Goal: Task Accomplishment & Management: Complete application form

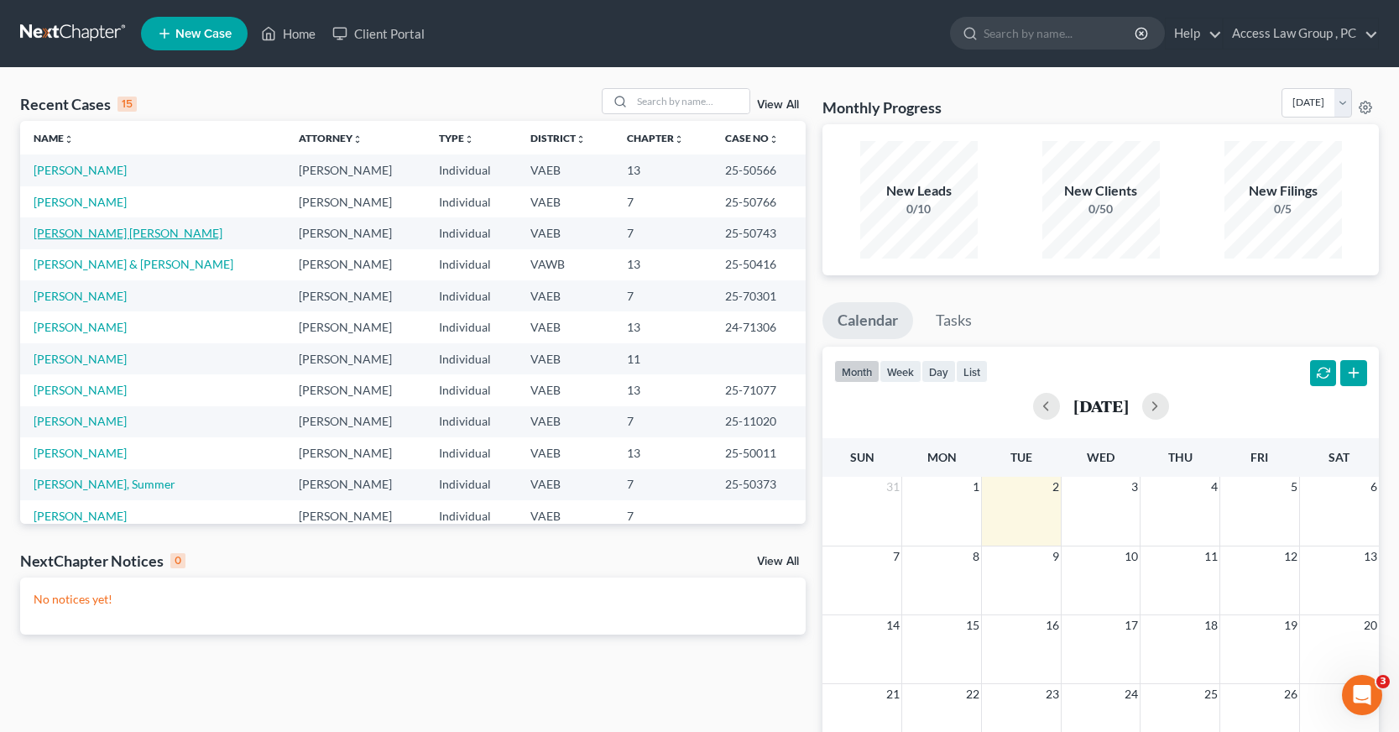
click at [104, 231] on link "[PERSON_NAME] [PERSON_NAME]" at bounding box center [128, 233] width 189 height 14
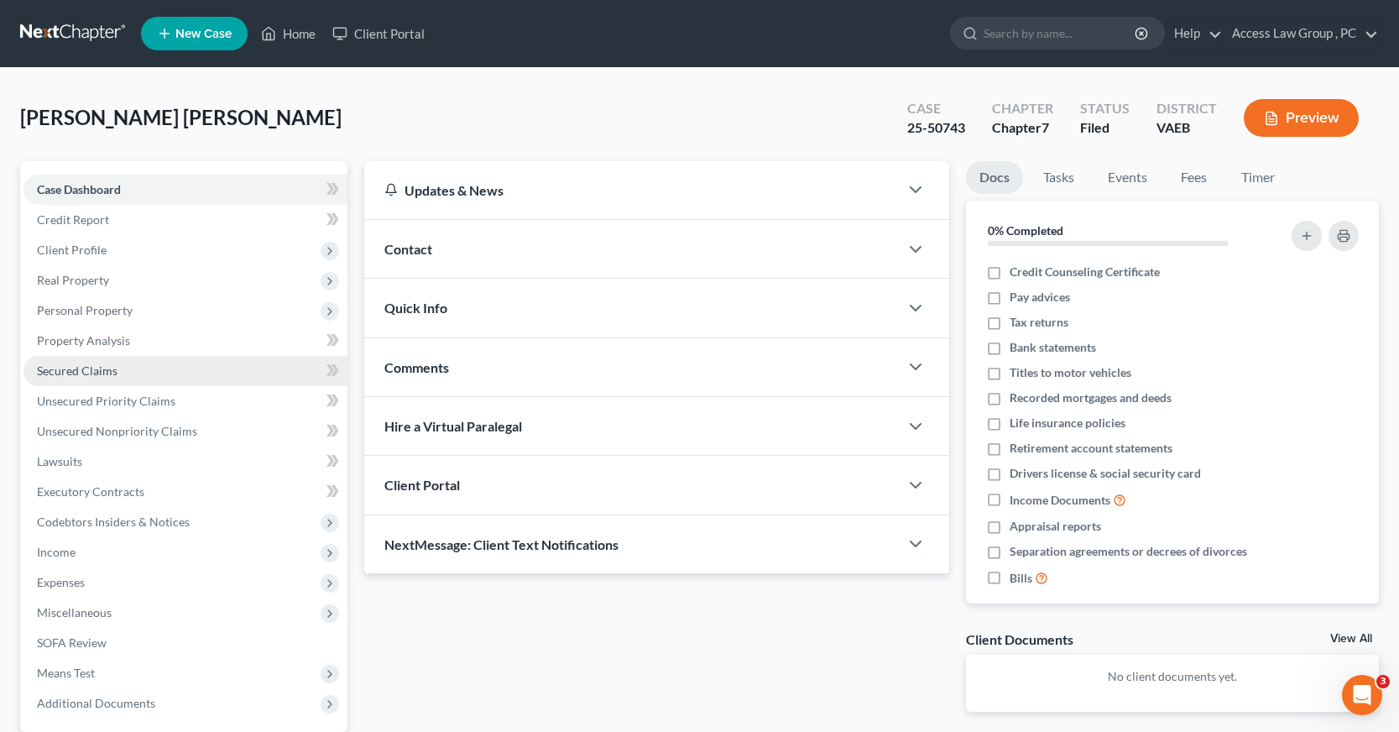
click at [101, 373] on span "Secured Claims" at bounding box center [77, 370] width 81 height 14
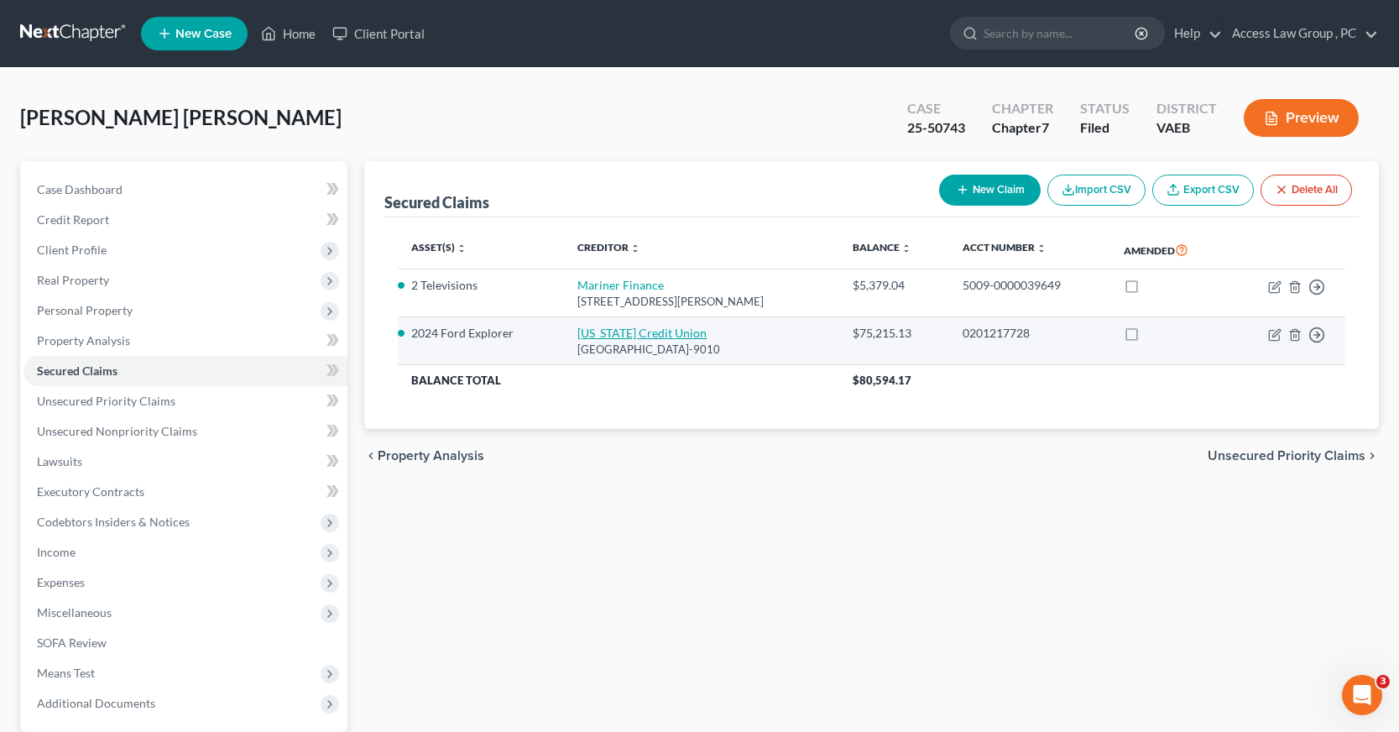
click at [644, 334] on link "[US_STATE] Credit Union" at bounding box center [641, 333] width 129 height 14
select select "48"
select select "2"
select select "0"
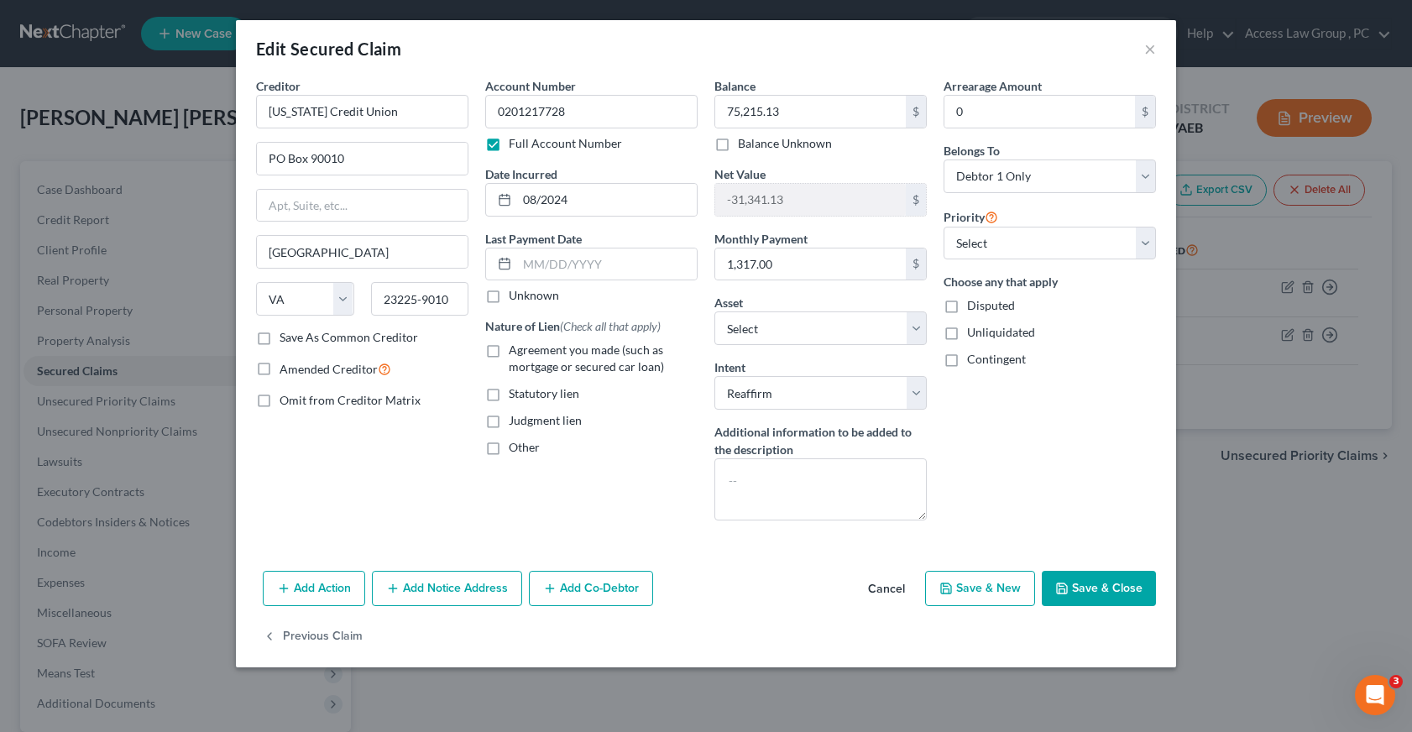
click at [1126, 588] on button "Save & Close" at bounding box center [1099, 588] width 114 height 35
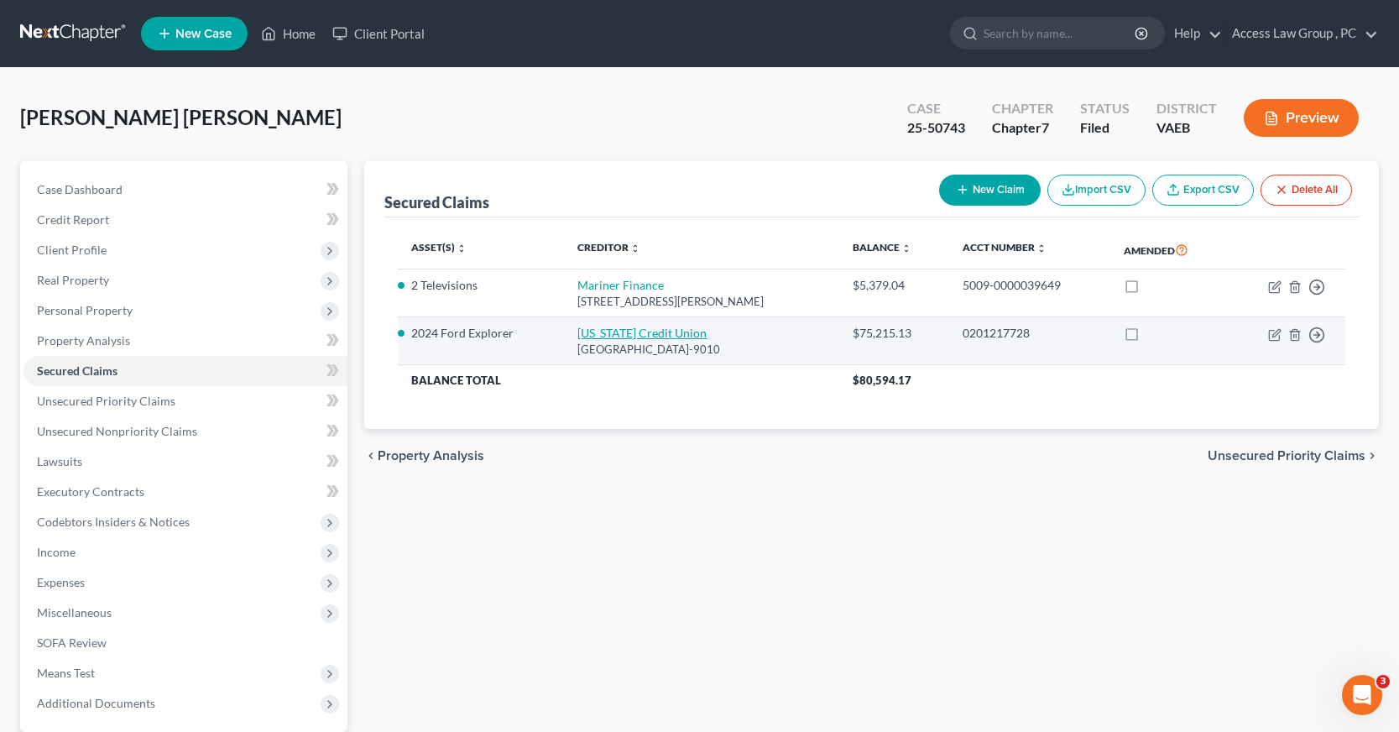
click at [642, 334] on link "[US_STATE] Credit Union" at bounding box center [641, 333] width 129 height 14
select select "48"
select select "2"
select select "0"
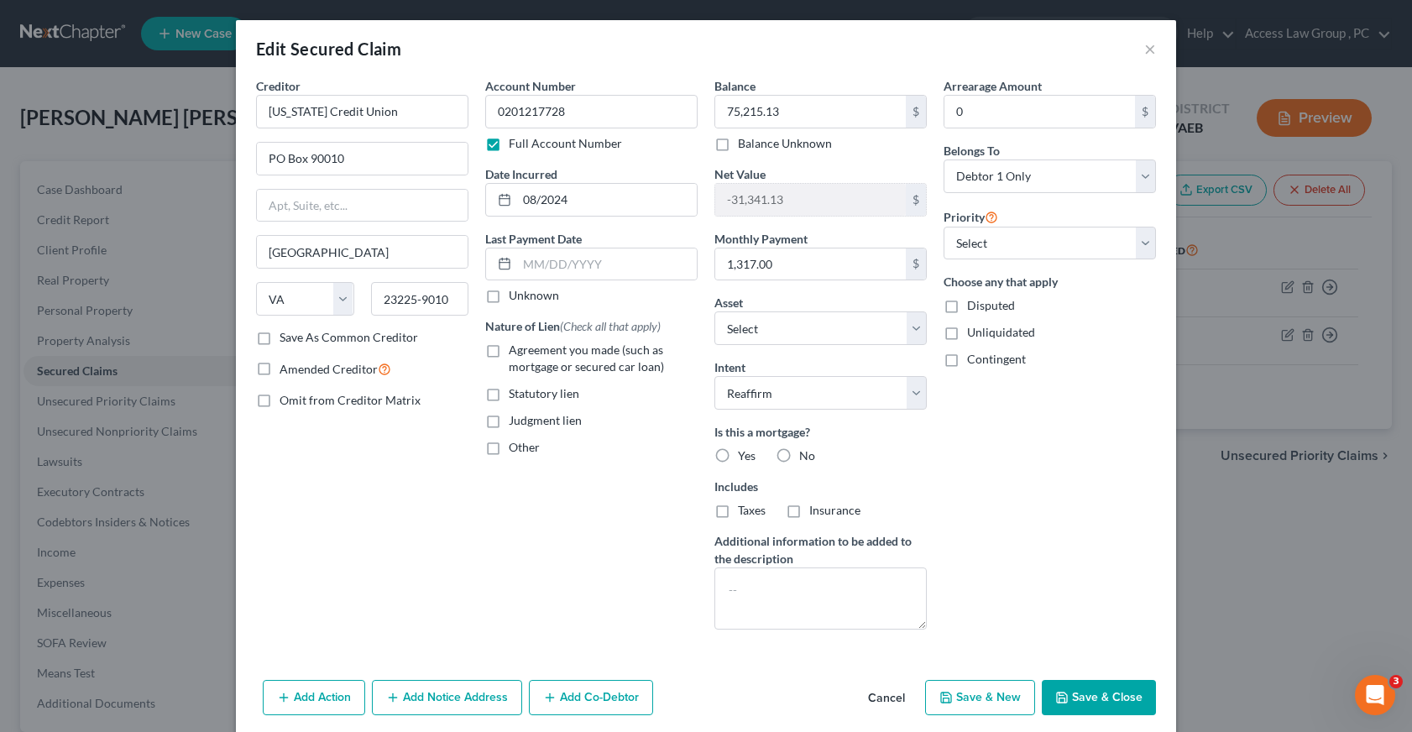
click at [1096, 697] on button "Save & Close" at bounding box center [1099, 697] width 114 height 35
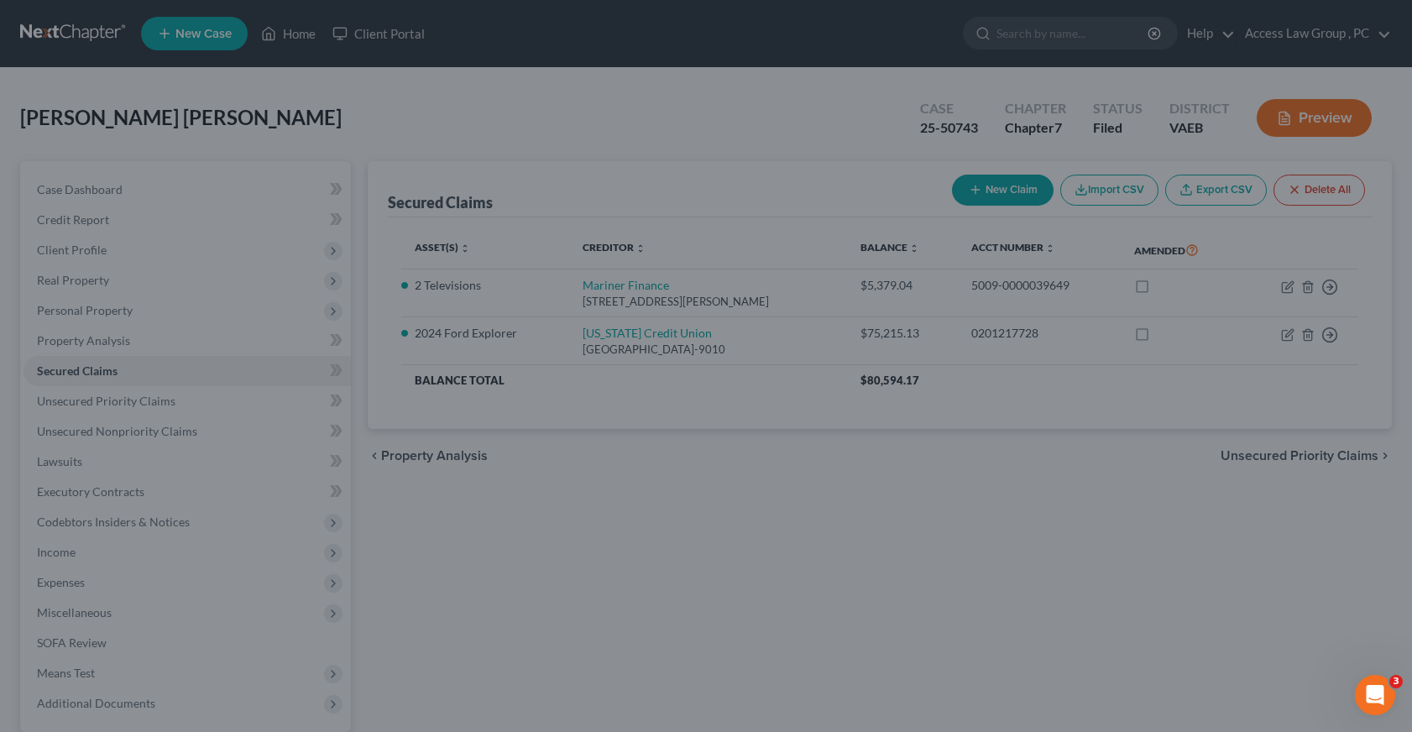
select select "17"
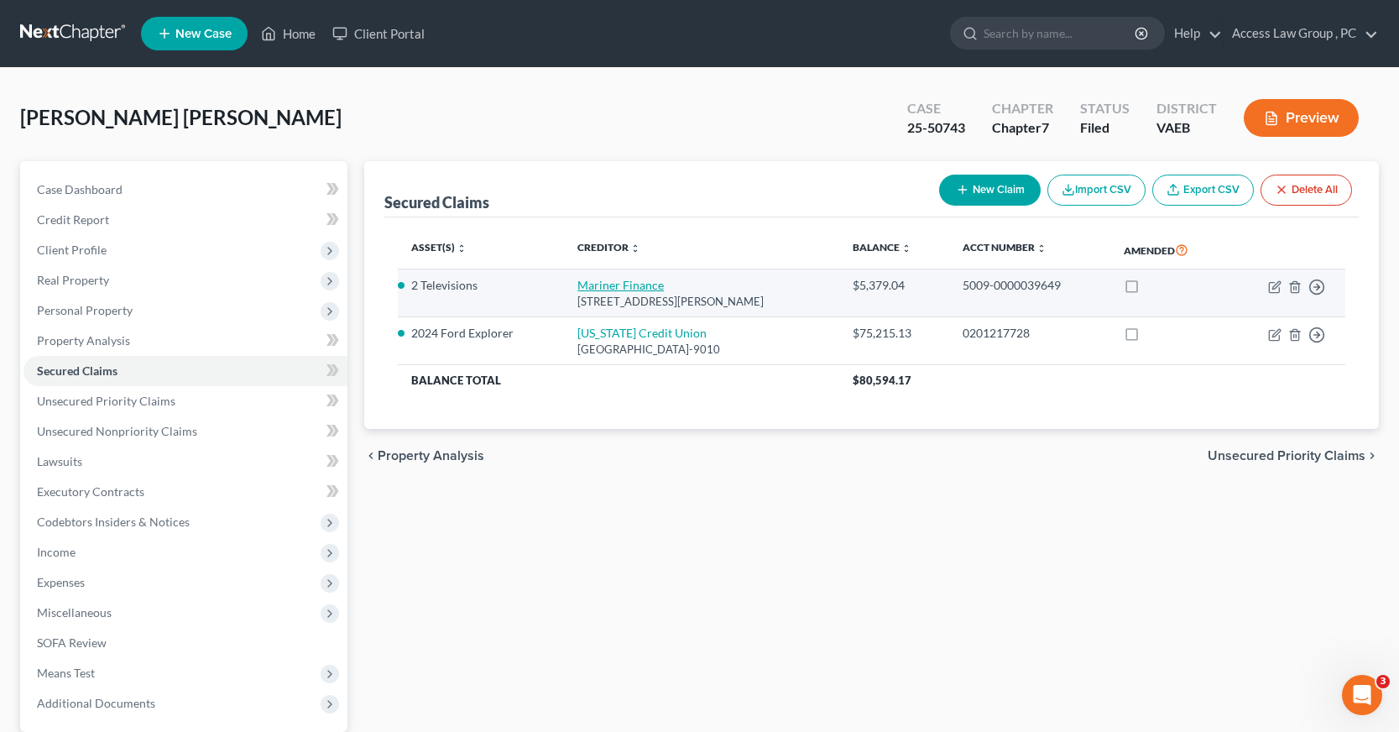
click at [620, 284] on link "Mariner Finance" at bounding box center [620, 285] width 86 height 14
select select "48"
select select "0"
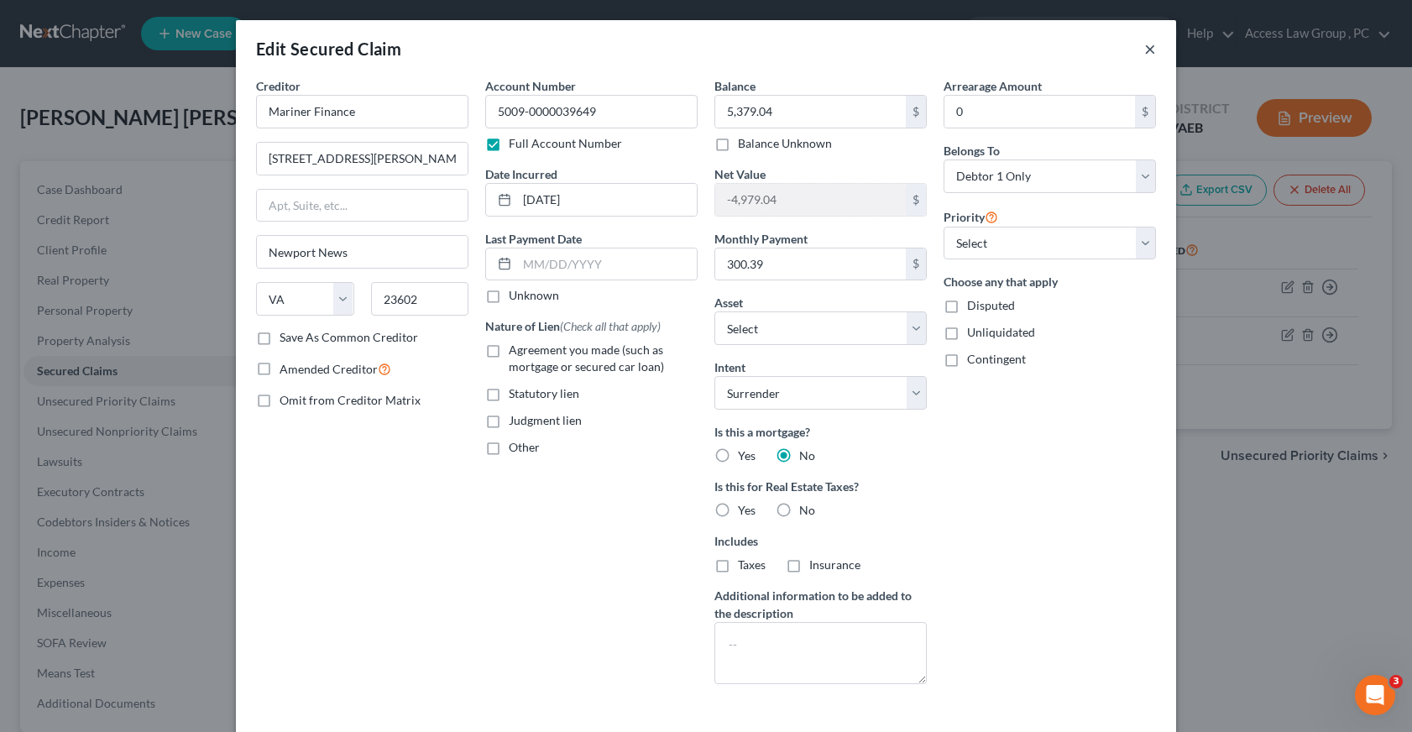
click at [1144, 49] on button "×" at bounding box center [1150, 49] width 12 height 20
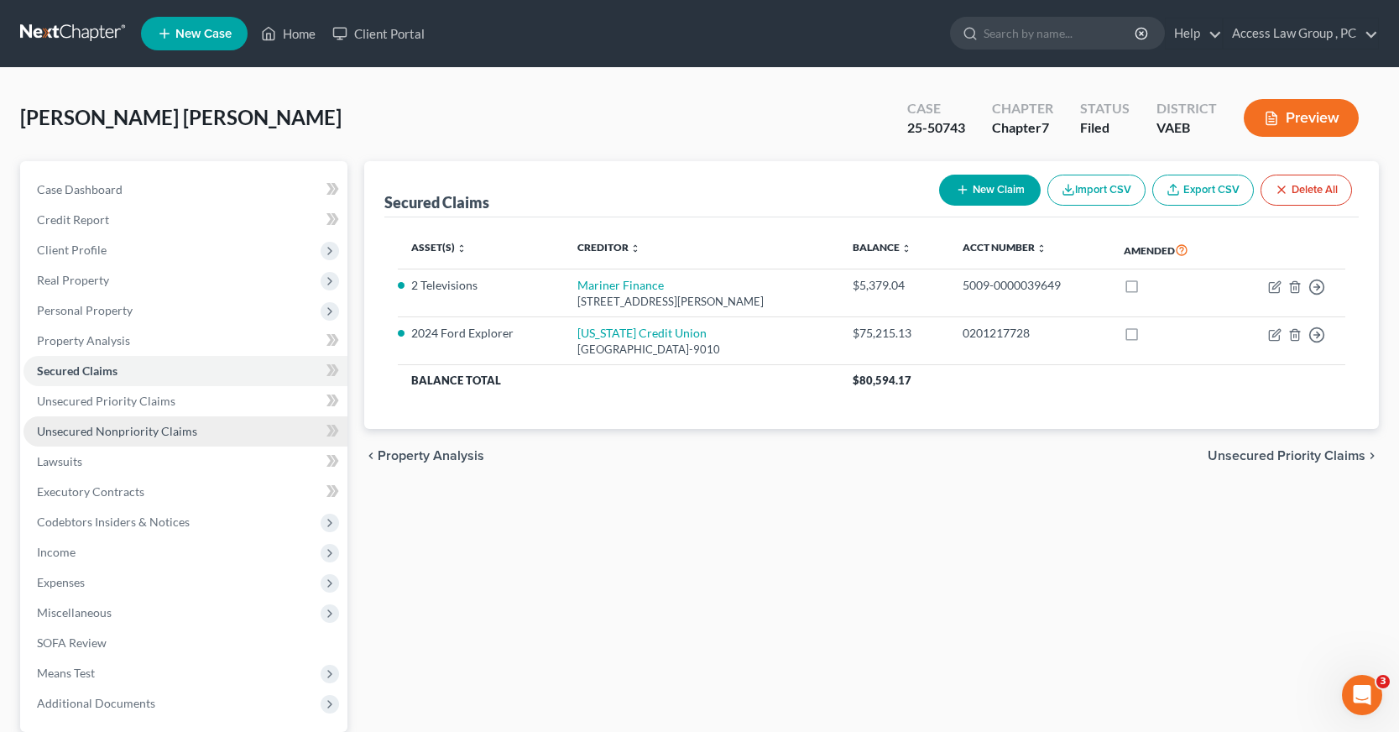
click at [105, 428] on span "Unsecured Nonpriority Claims" at bounding box center [117, 431] width 160 height 14
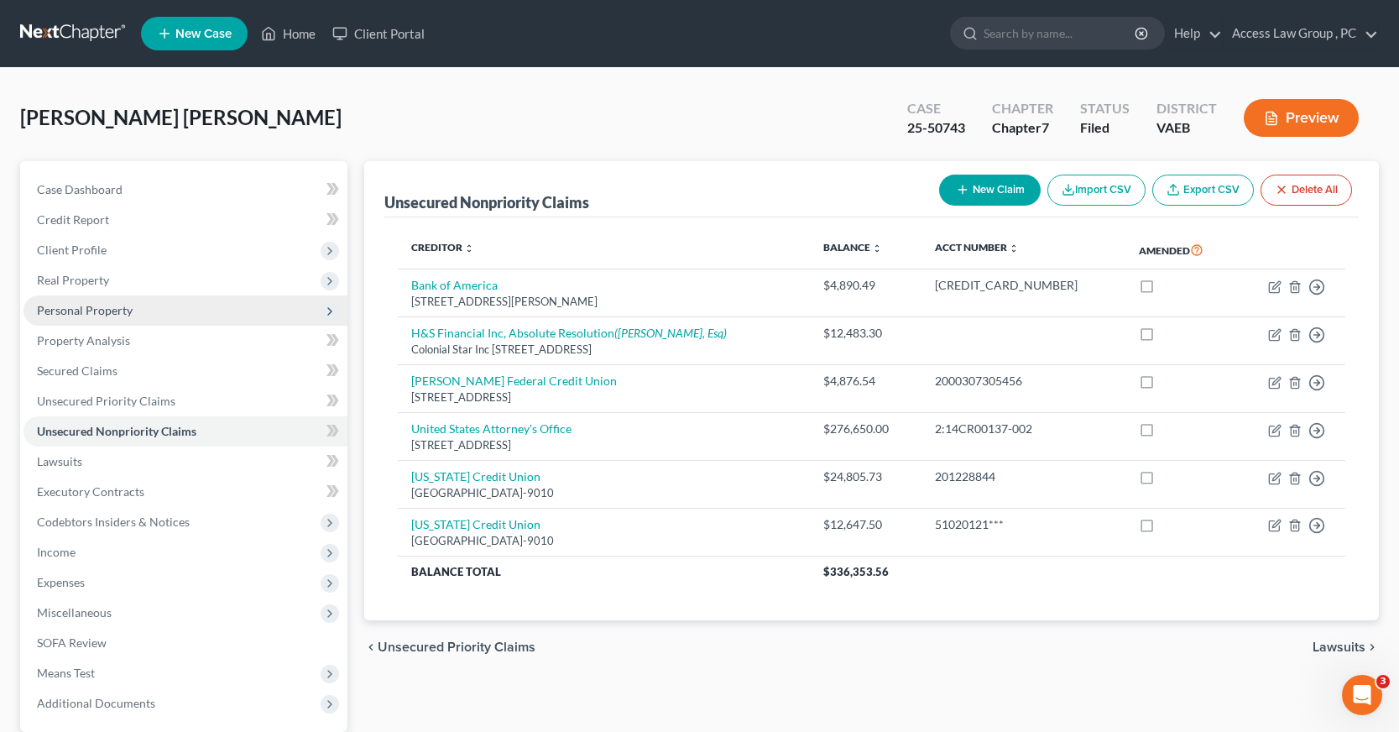
click at [82, 315] on span "Personal Property" at bounding box center [85, 310] width 96 height 14
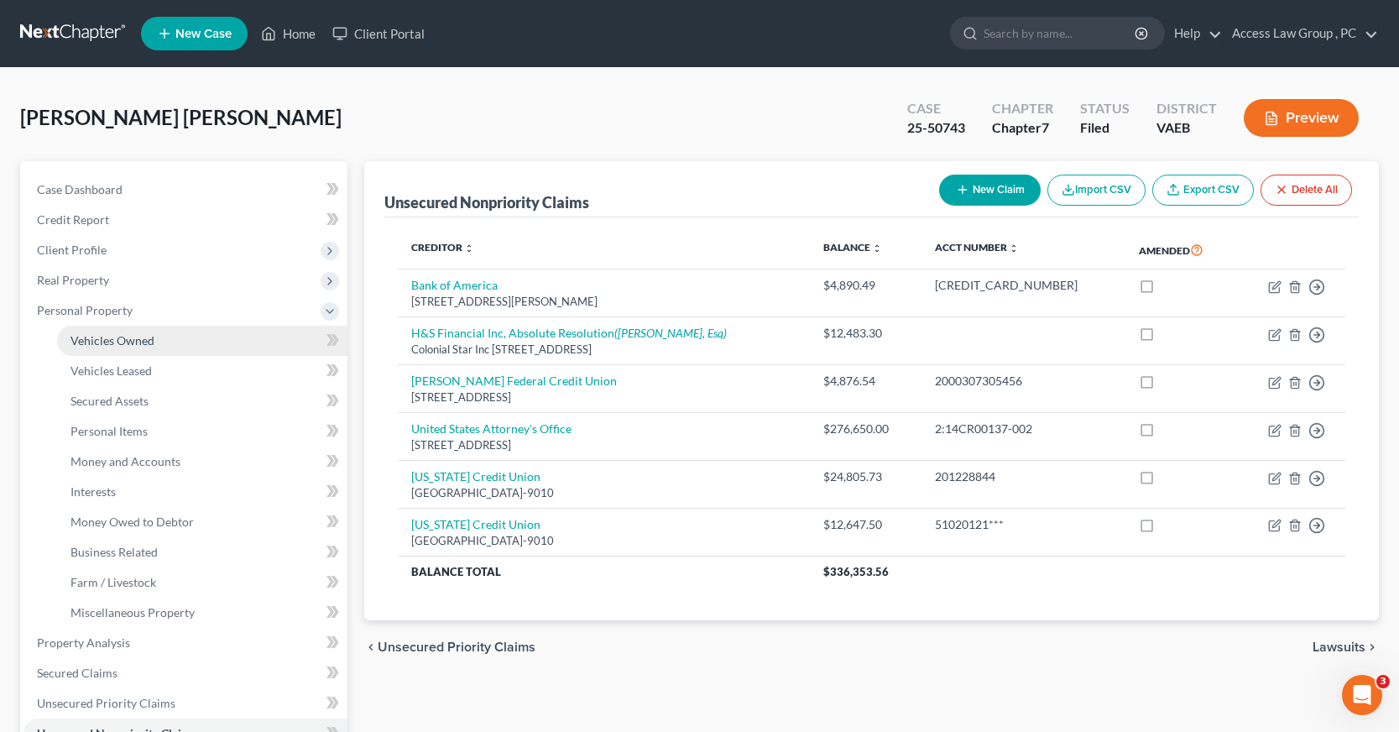
click at [87, 339] on span "Vehicles Owned" at bounding box center [113, 340] width 84 height 14
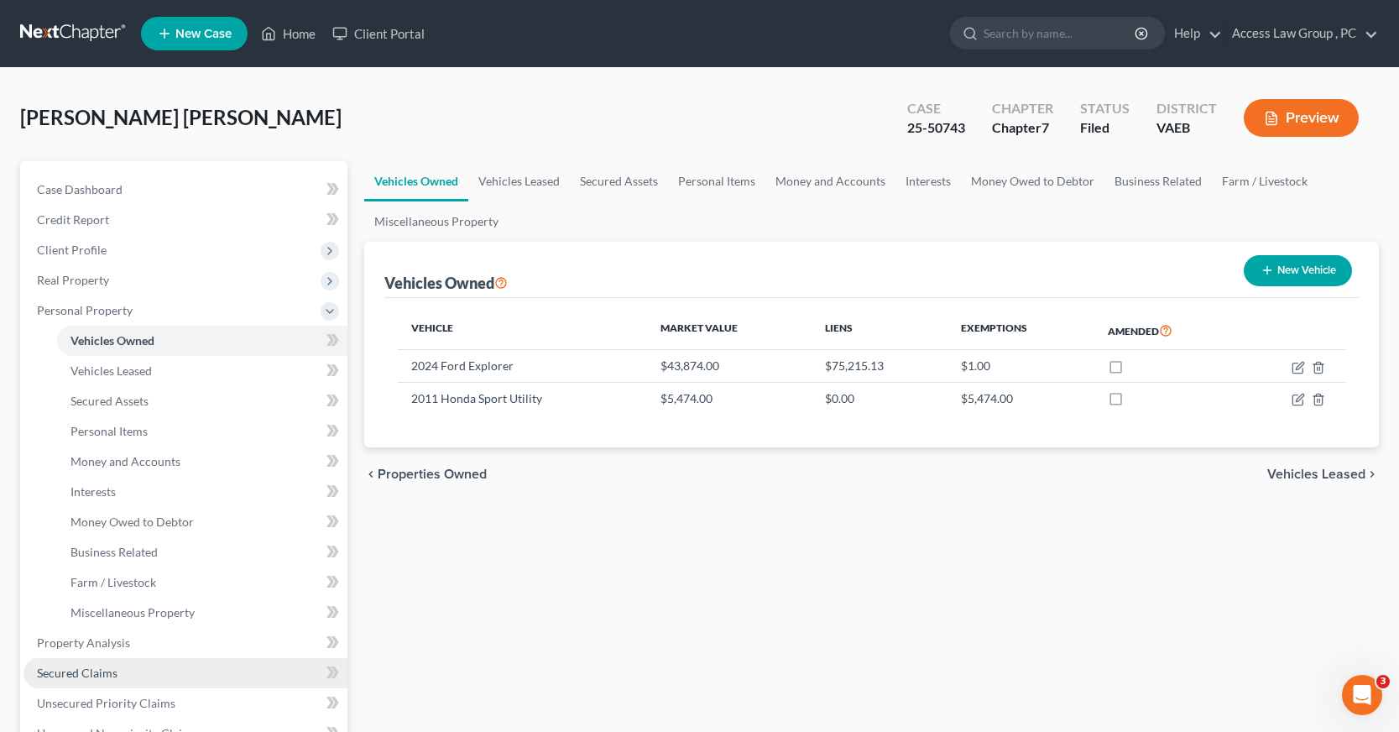
click at [86, 671] on span "Secured Claims" at bounding box center [77, 673] width 81 height 14
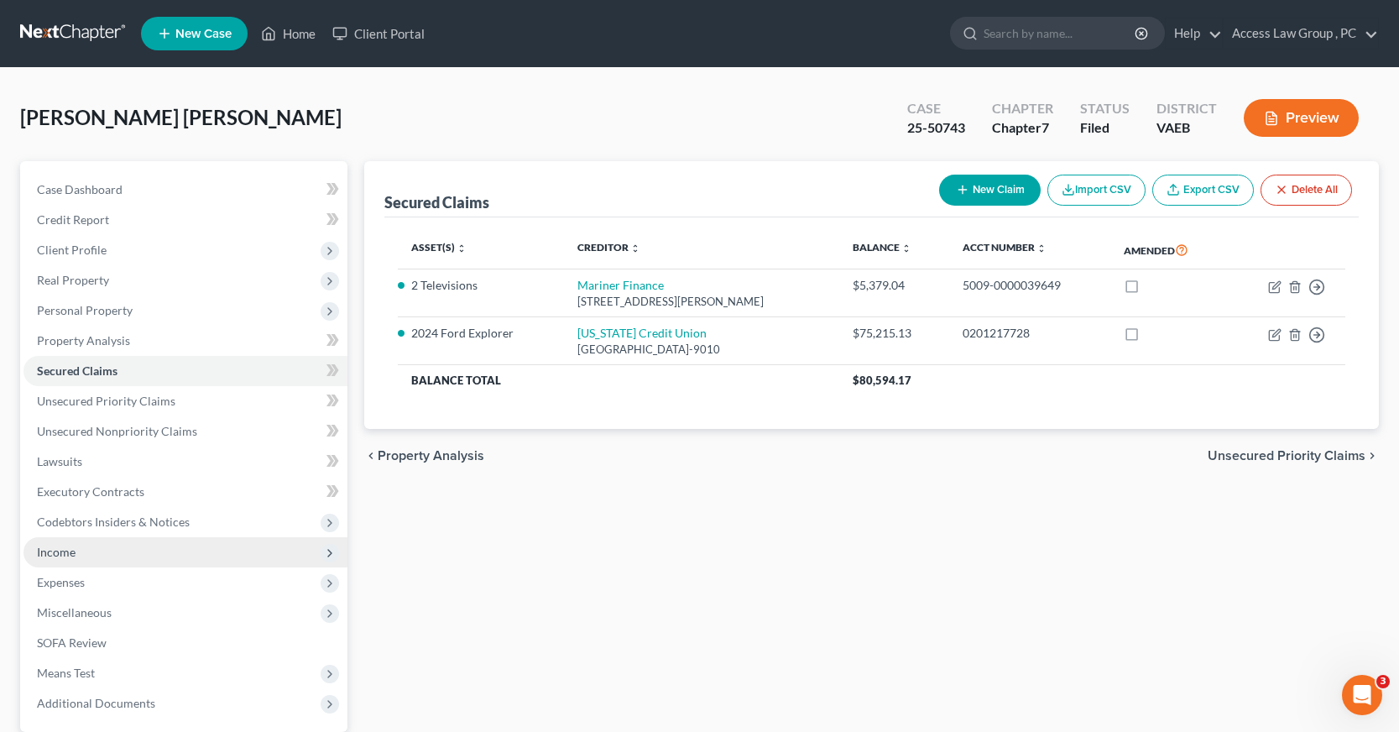
click at [64, 556] on span "Income" at bounding box center [56, 552] width 39 height 14
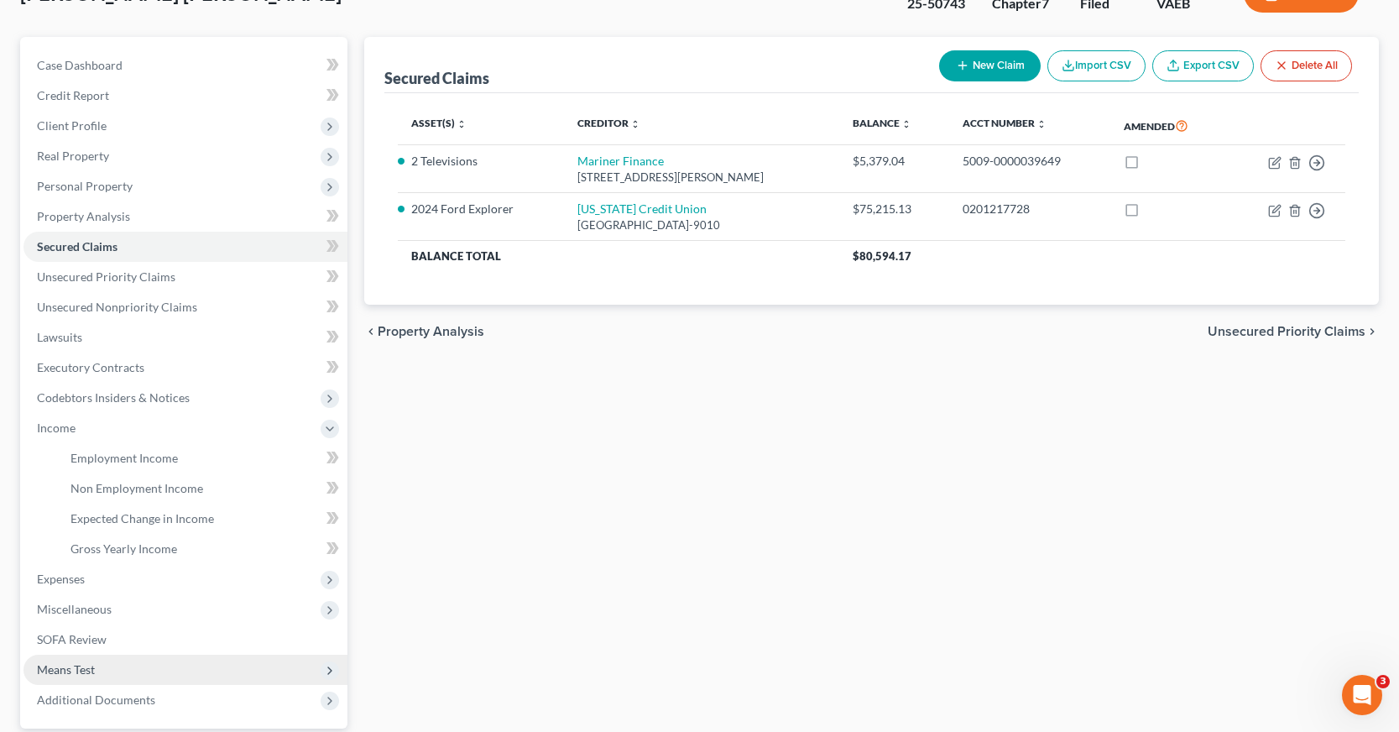
scroll to position [168, 0]
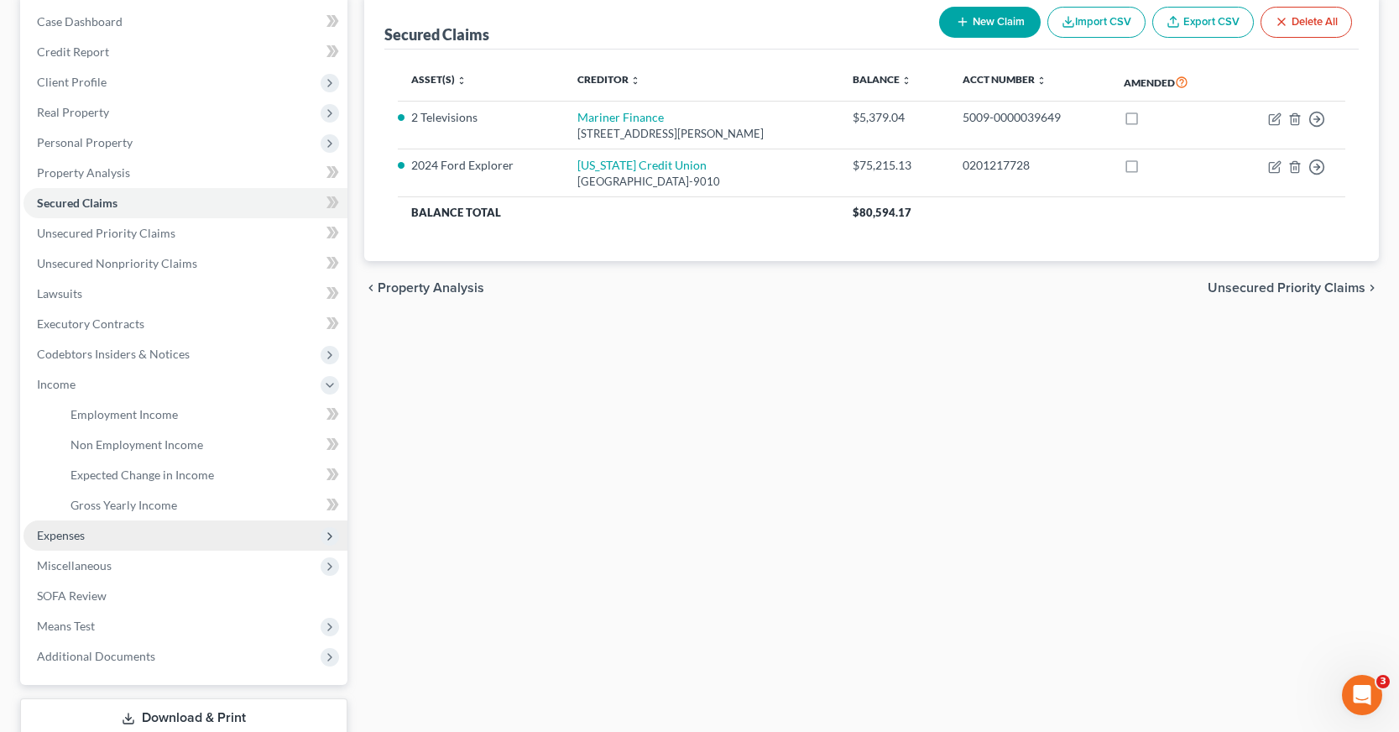
click at [79, 540] on span "Expenses" at bounding box center [61, 535] width 48 height 14
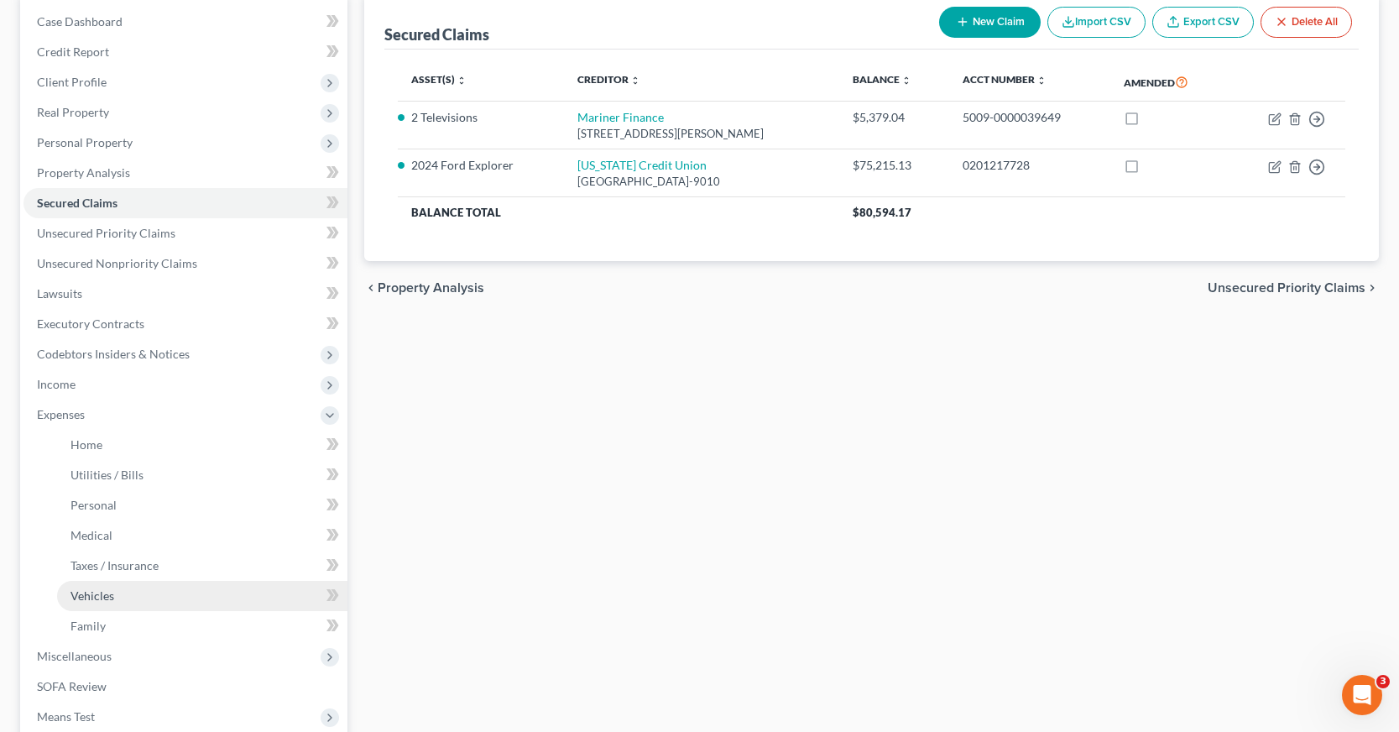
click at [100, 595] on span "Vehicles" at bounding box center [93, 595] width 44 height 14
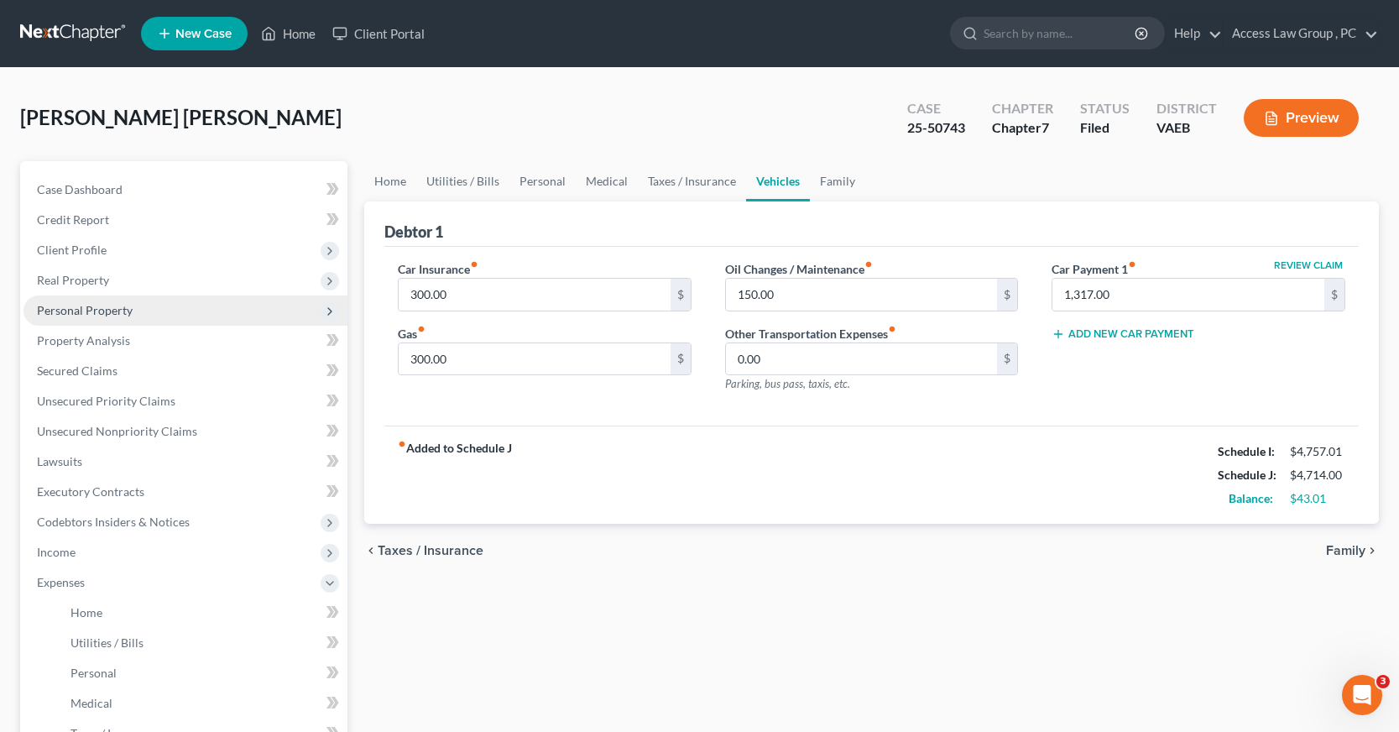
click at [76, 311] on span "Personal Property" at bounding box center [85, 310] width 96 height 14
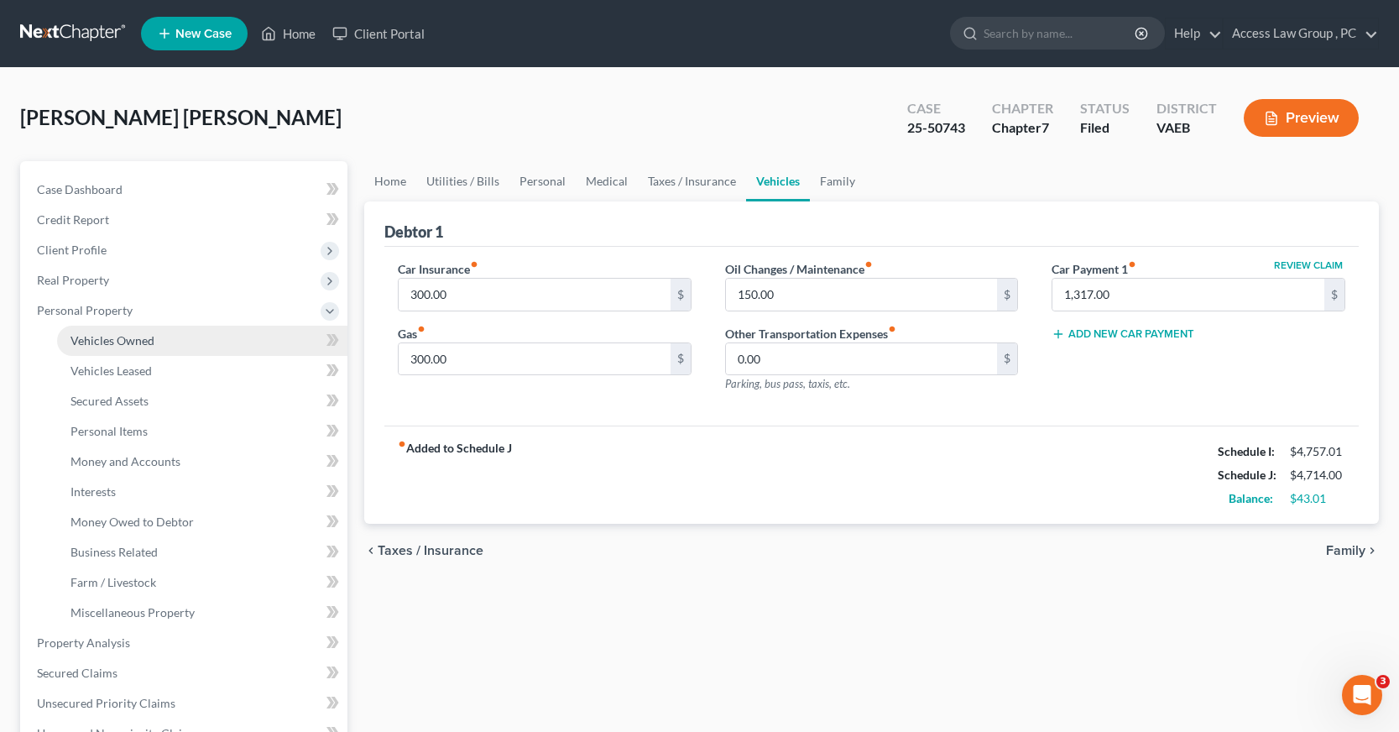
click at [166, 347] on link "Vehicles Owned" at bounding box center [202, 341] width 290 height 30
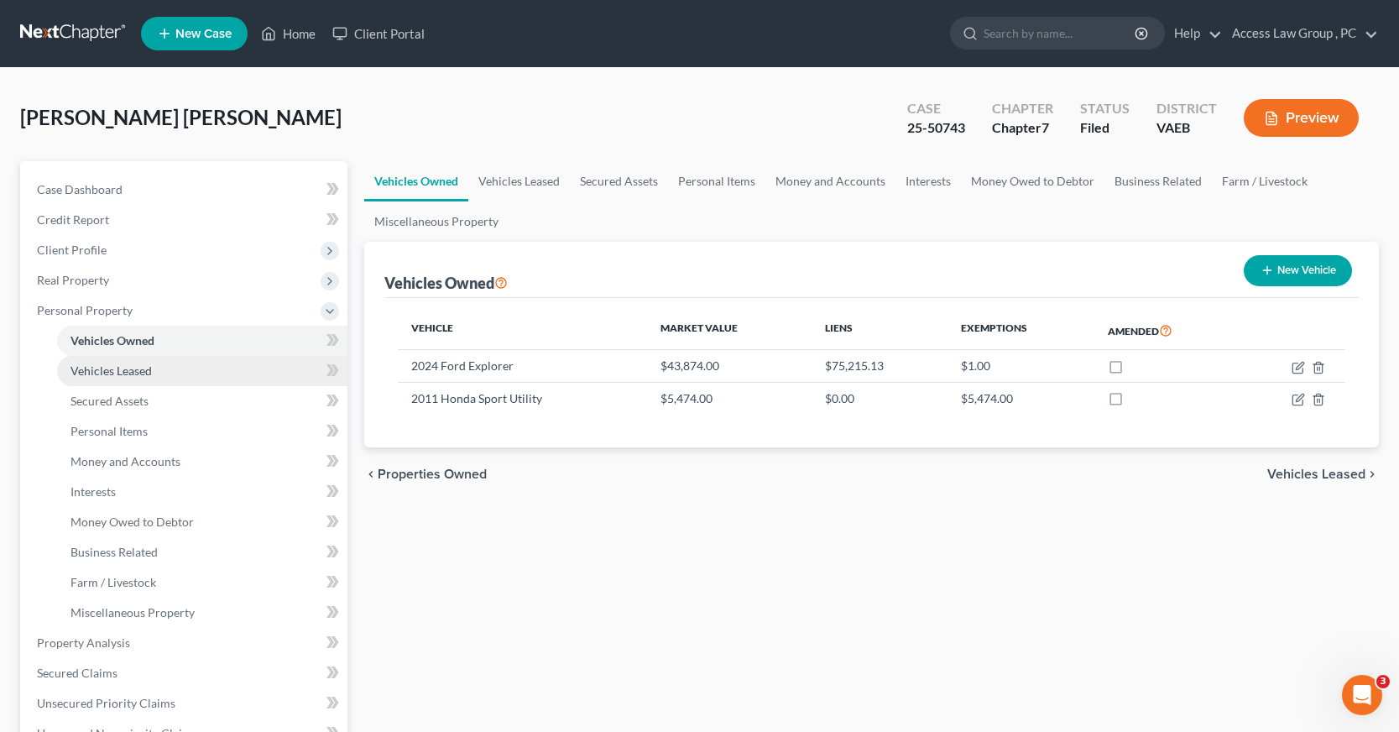
click at [142, 374] on span "Vehicles Leased" at bounding box center [111, 370] width 81 height 14
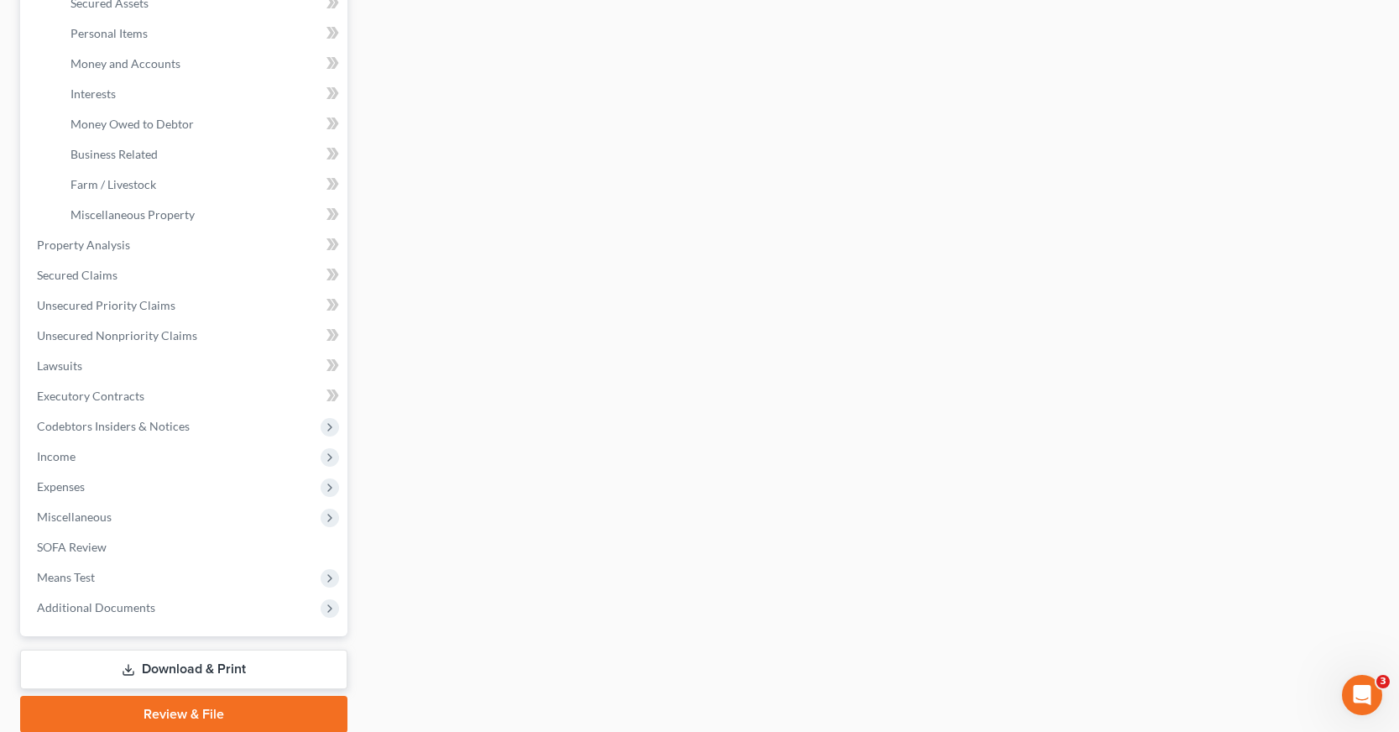
scroll to position [462, 0]
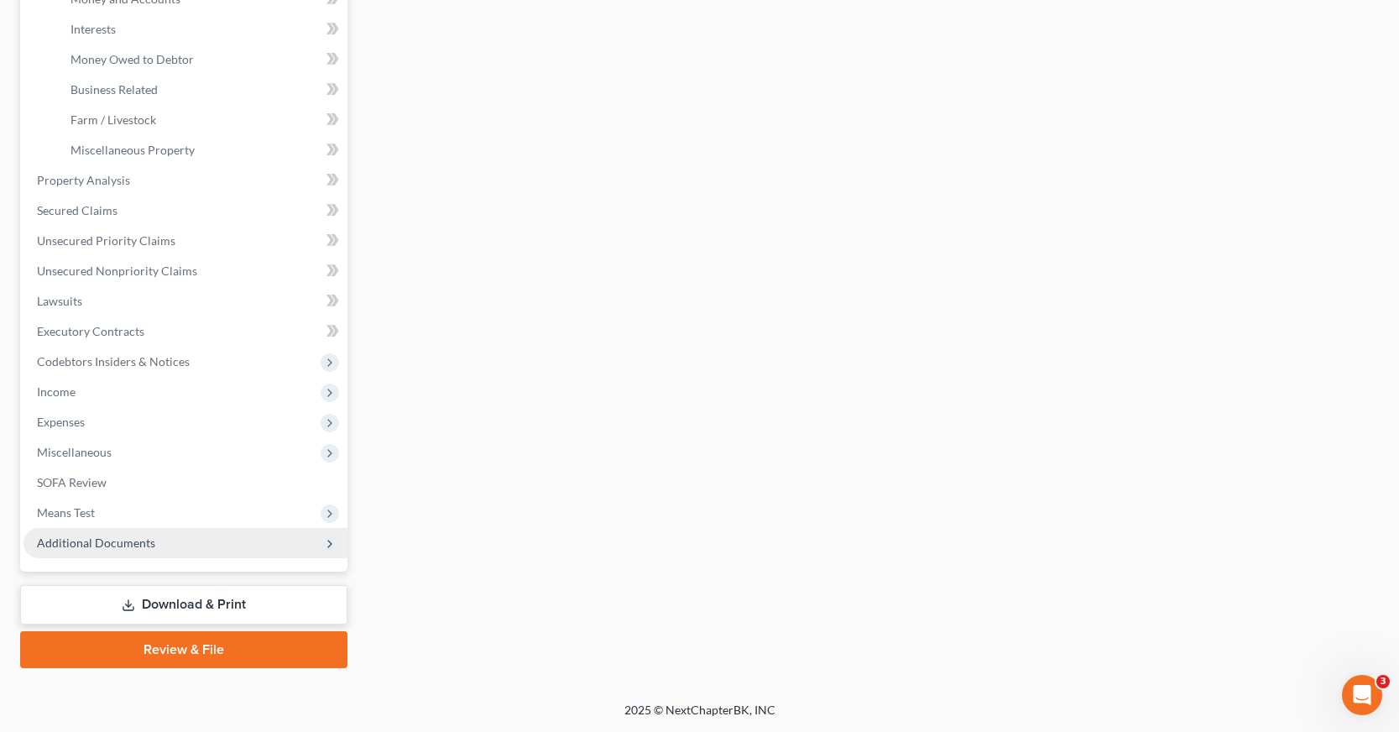
click at [121, 546] on span "Additional Documents" at bounding box center [96, 542] width 118 height 14
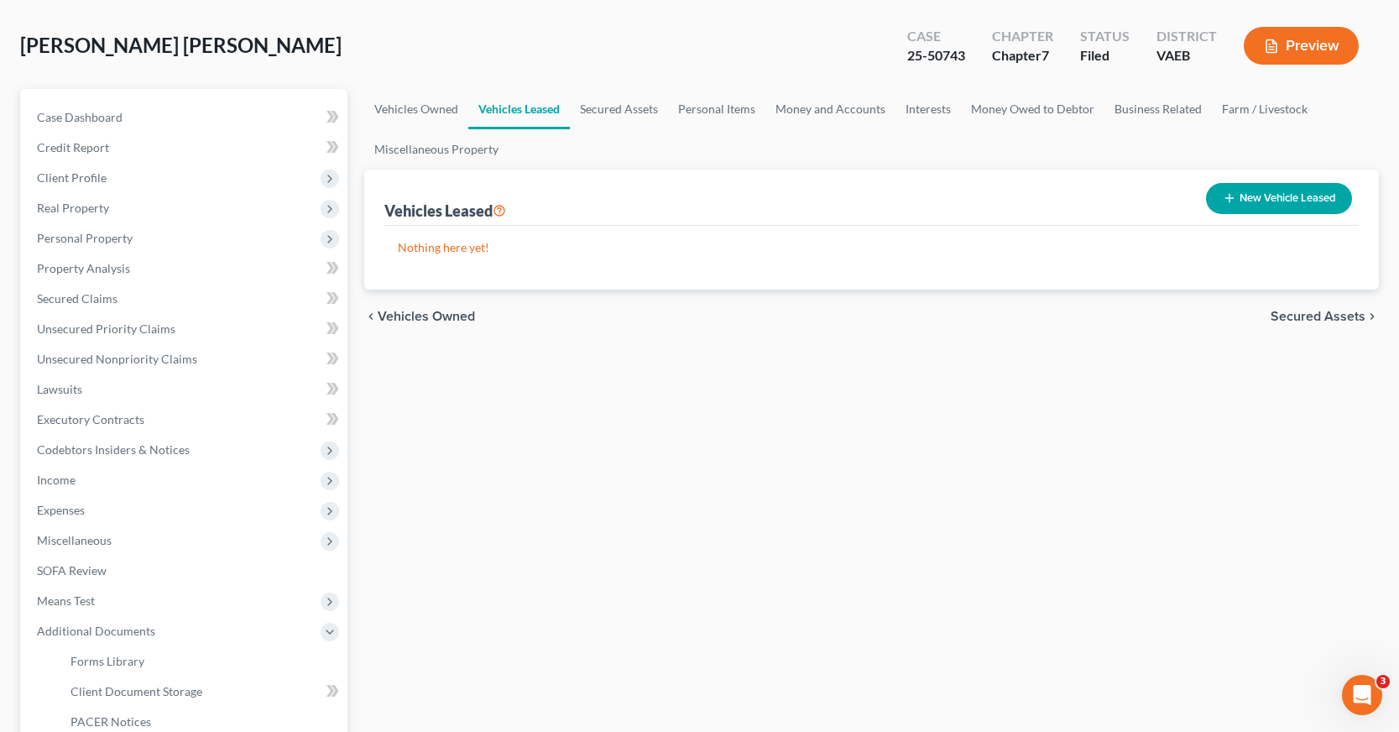
scroll to position [252, 0]
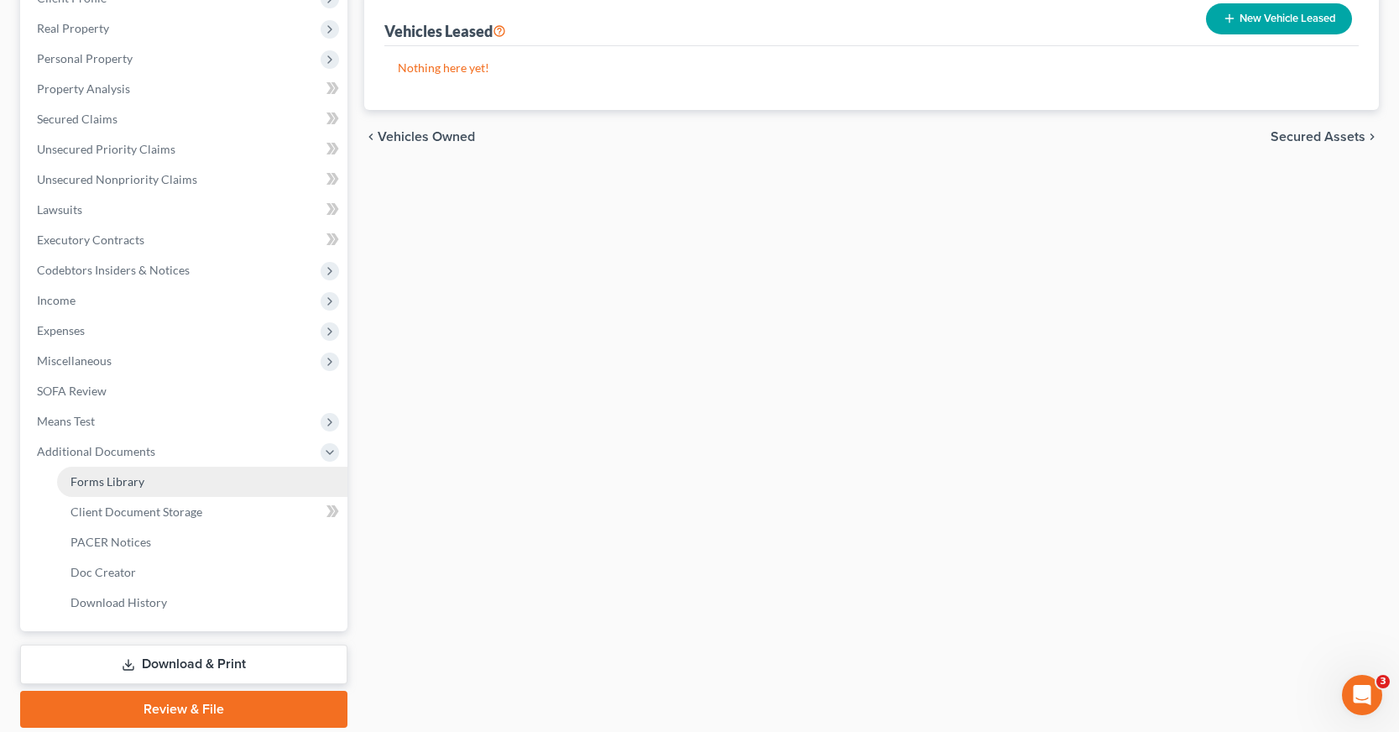
click at [135, 478] on span "Forms Library" at bounding box center [108, 481] width 74 height 14
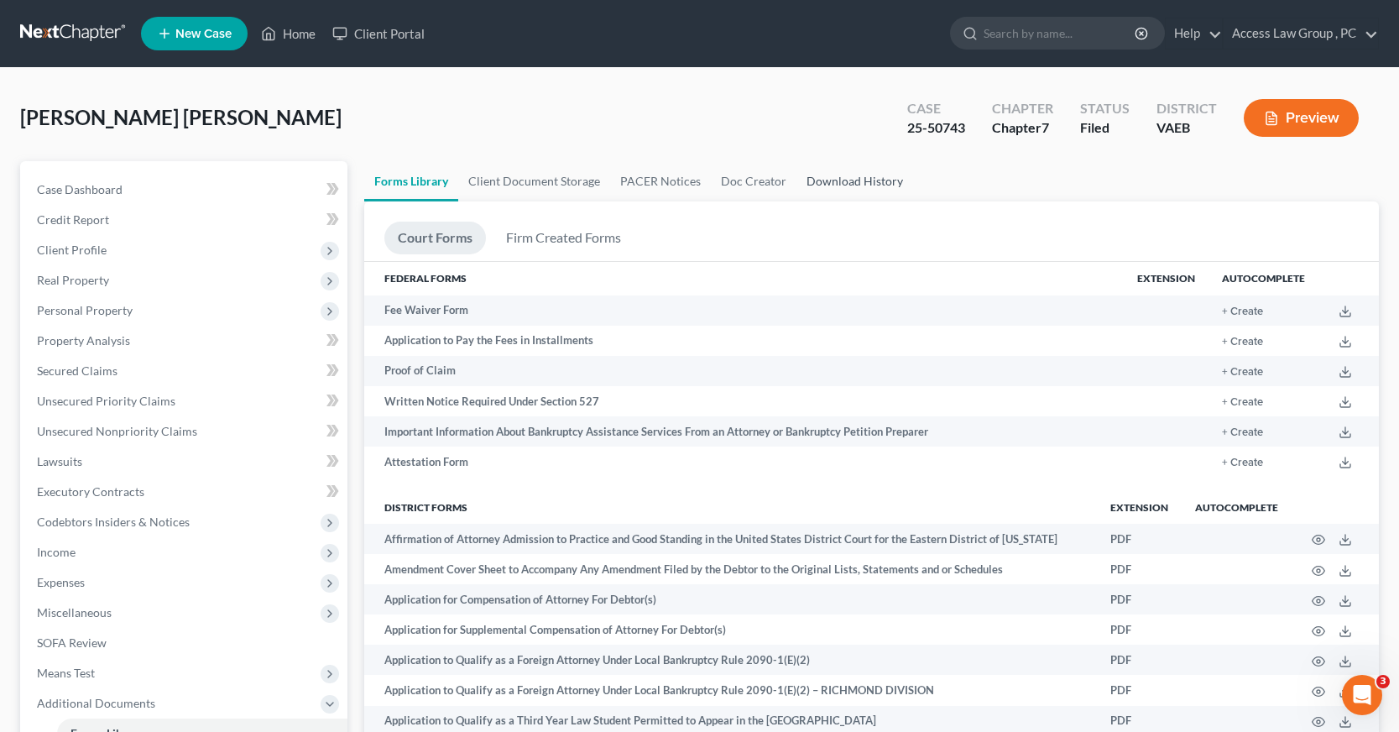
click at [829, 178] on link "Download History" at bounding box center [855, 181] width 117 height 40
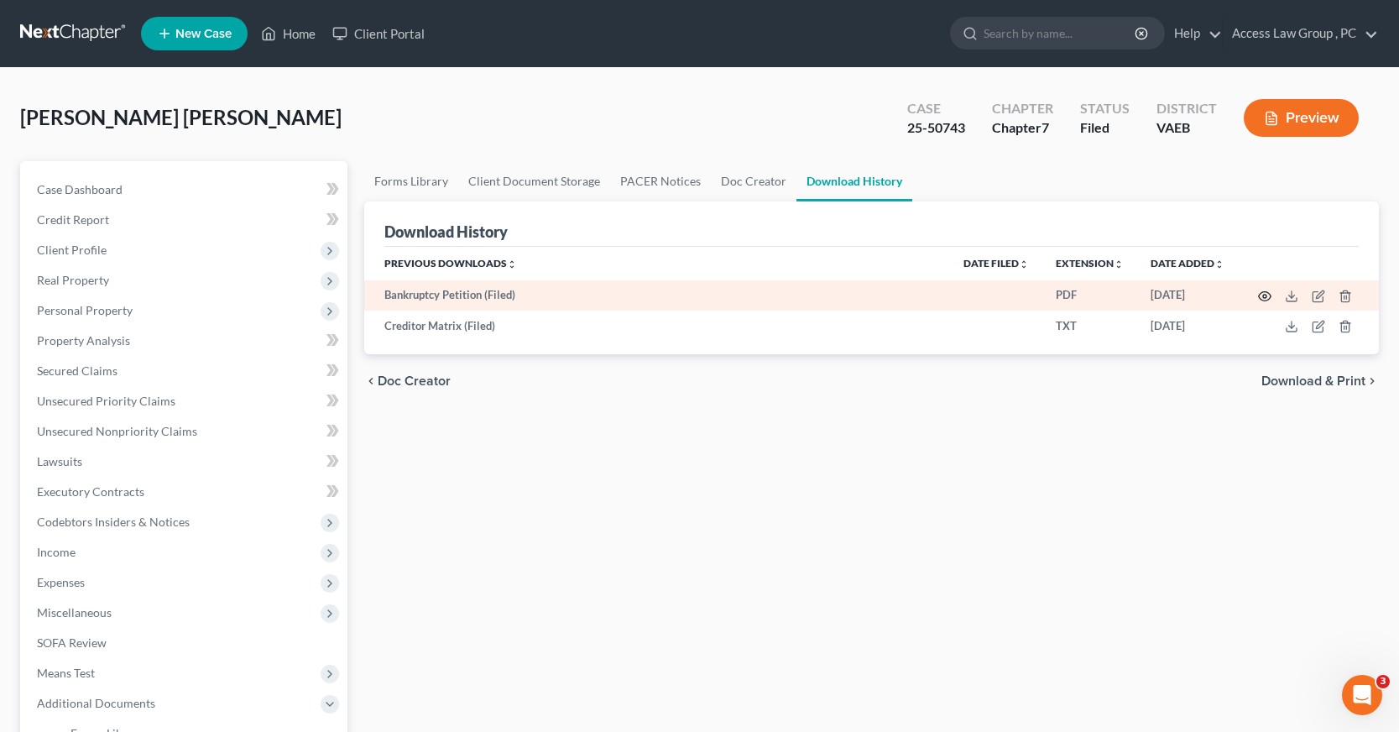
click at [1261, 294] on icon "button" at bounding box center [1265, 296] width 13 height 9
